Goal: Task Accomplishment & Management: Manage account settings

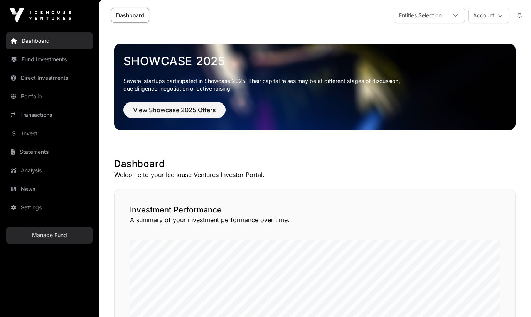
scroll to position [503, 0]
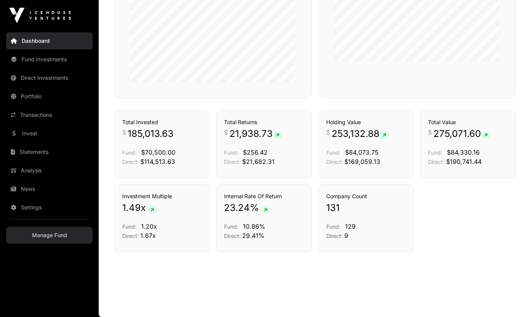
click at [43, 236] on link "Manage Fund" at bounding box center [49, 235] width 86 height 17
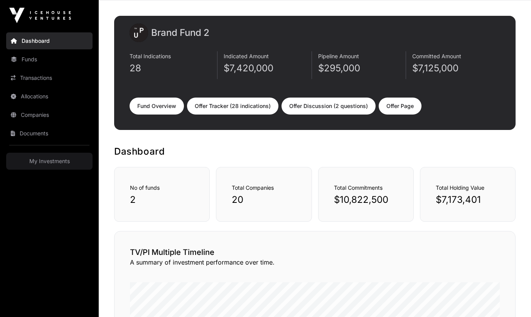
scroll to position [34, 0]
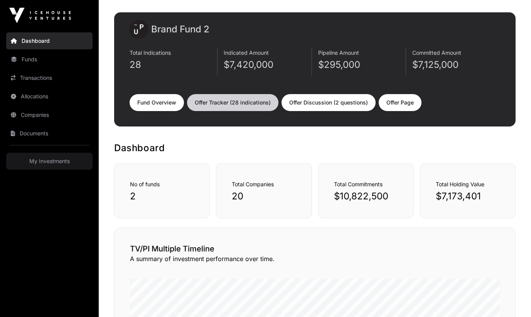
click at [242, 104] on link "Offer Tracker (28 indications)" at bounding box center [232, 102] width 91 height 17
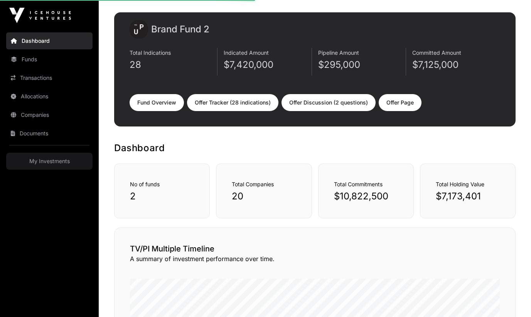
select select "*"
